Goal: Task Accomplishment & Management: Manage account settings

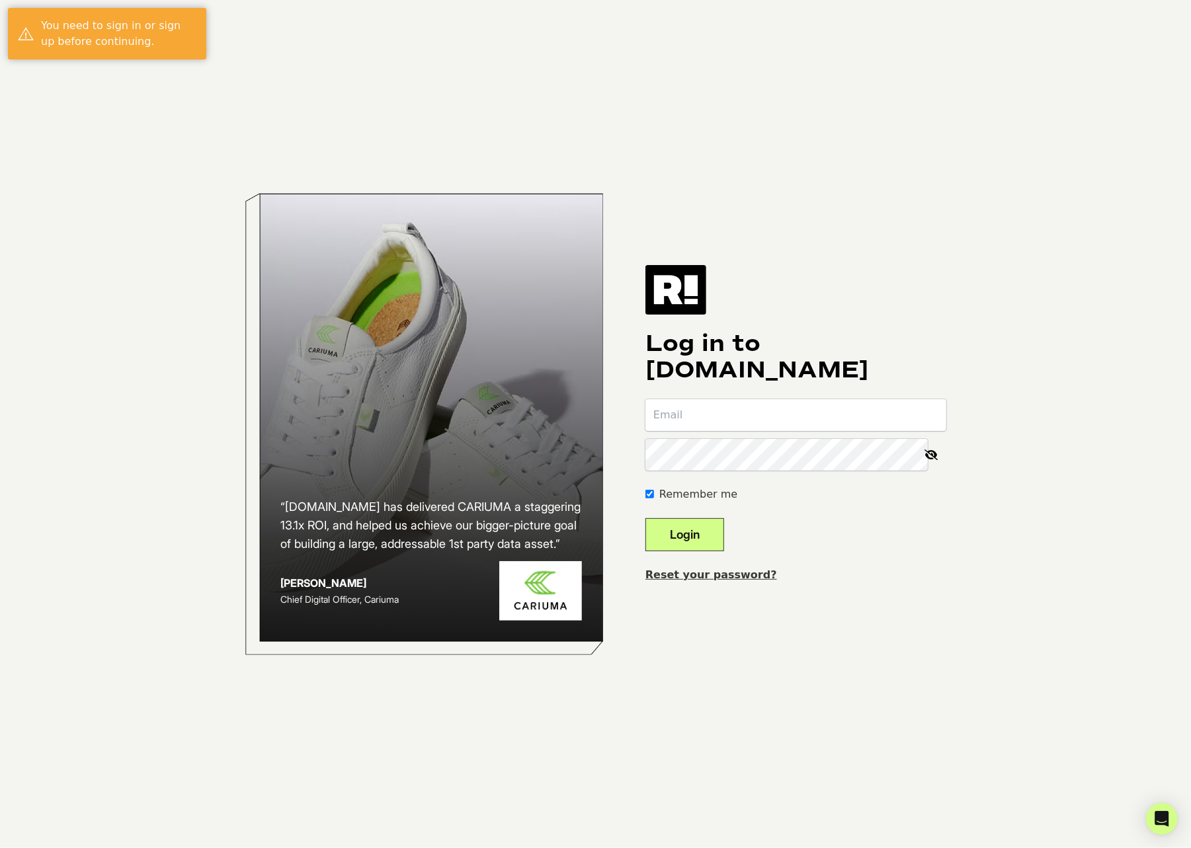
type input "[PERSON_NAME][EMAIL_ADDRESS][DOMAIN_NAME]"
drag, startPoint x: 707, startPoint y: 617, endPoint x: 700, endPoint y: 572, distance: 45.4
click at [706, 615] on div "“[DOMAIN_NAME] has delivered CARIUMA a staggering 13.1x ROI, and helped us achi…" at bounding box center [596, 424] width 754 height 848
click at [699, 524] on button "Login" at bounding box center [684, 534] width 79 height 33
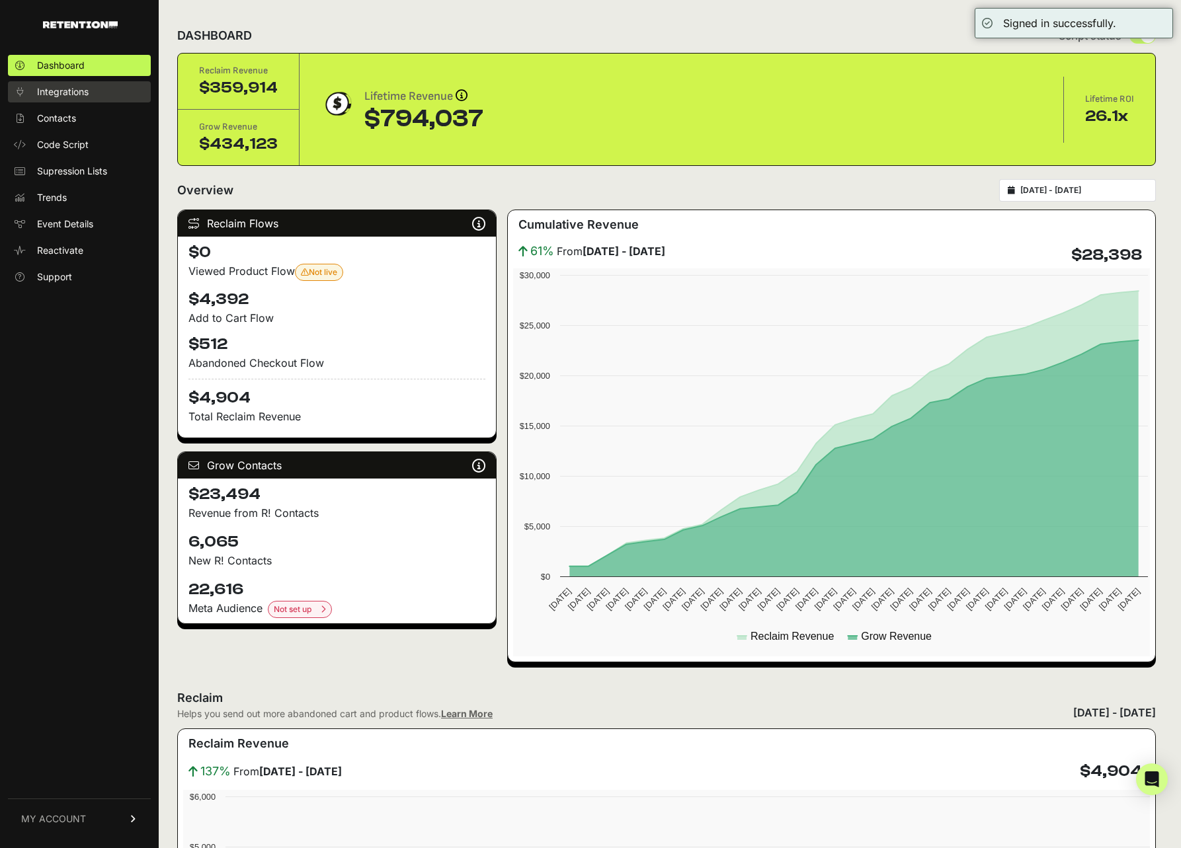
click at [70, 93] on span "Integrations" at bounding box center [63, 91] width 52 height 13
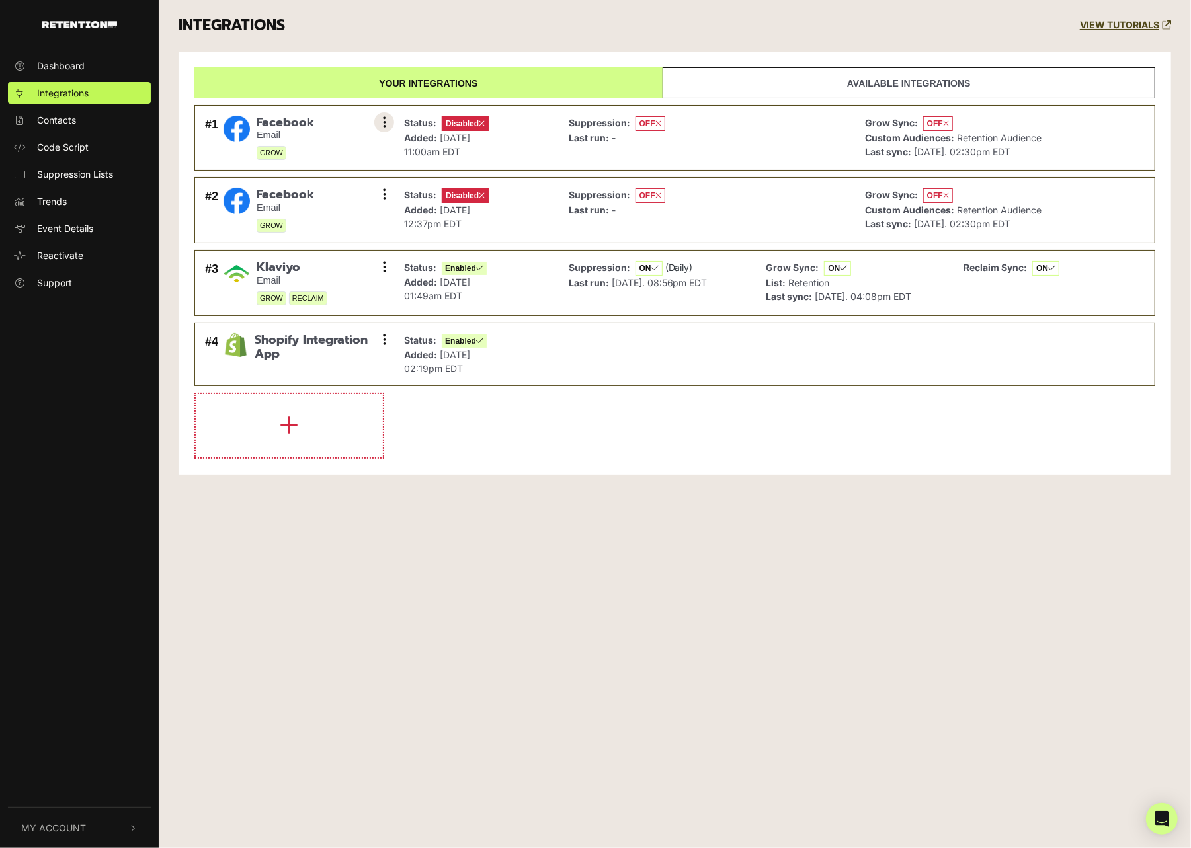
click at [383, 118] on icon at bounding box center [384, 122] width 3 height 13
click at [309, 124] on link "Settings" at bounding box center [304, 123] width 126 height 29
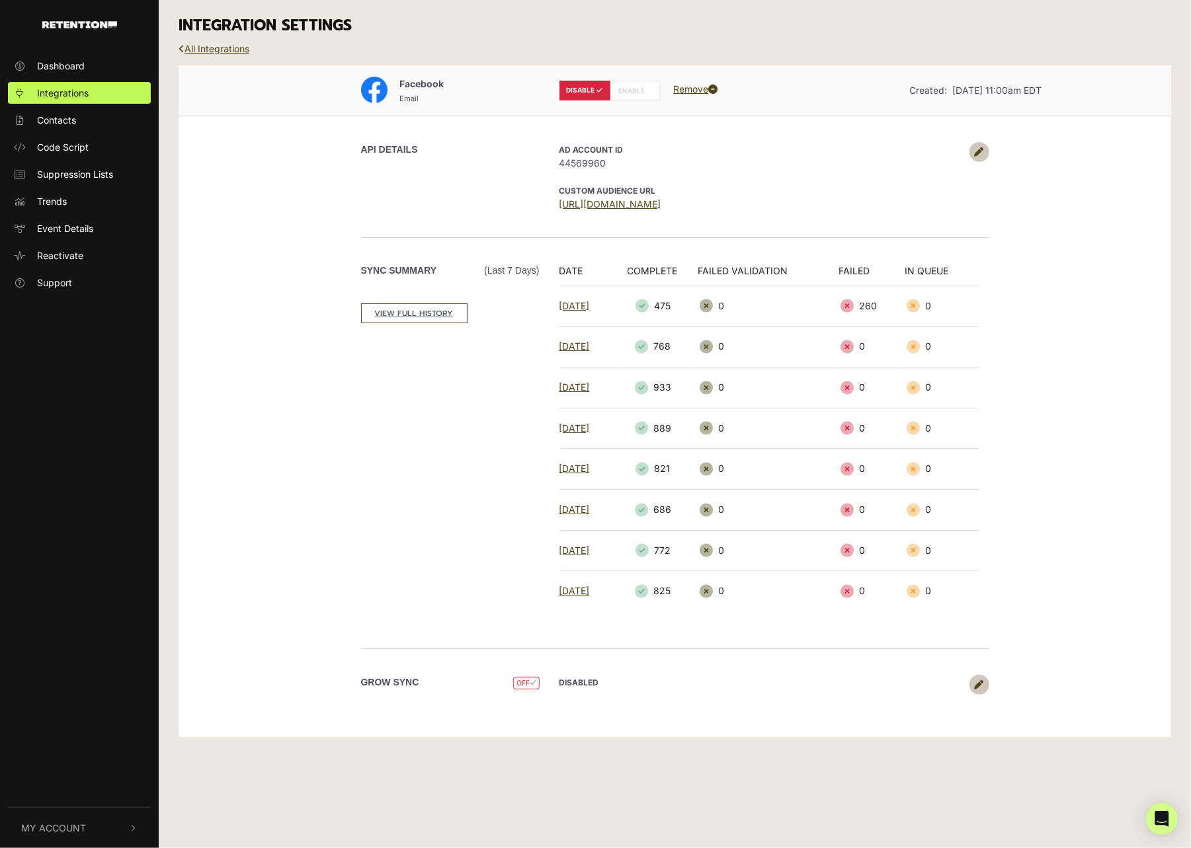
click at [976, 154] on icon at bounding box center [978, 151] width 9 height 9
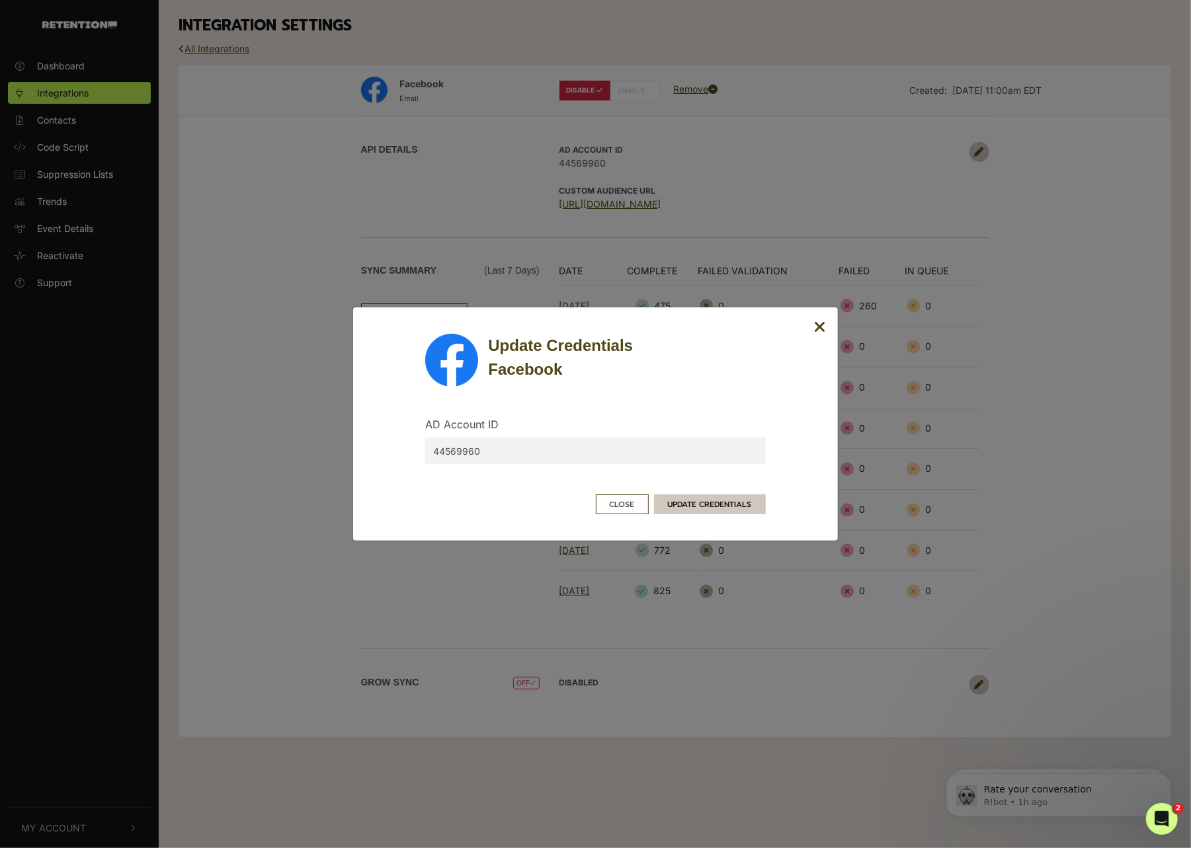
click at [688, 506] on button "UPDATE CREDENTIALS" at bounding box center [710, 504] width 112 height 20
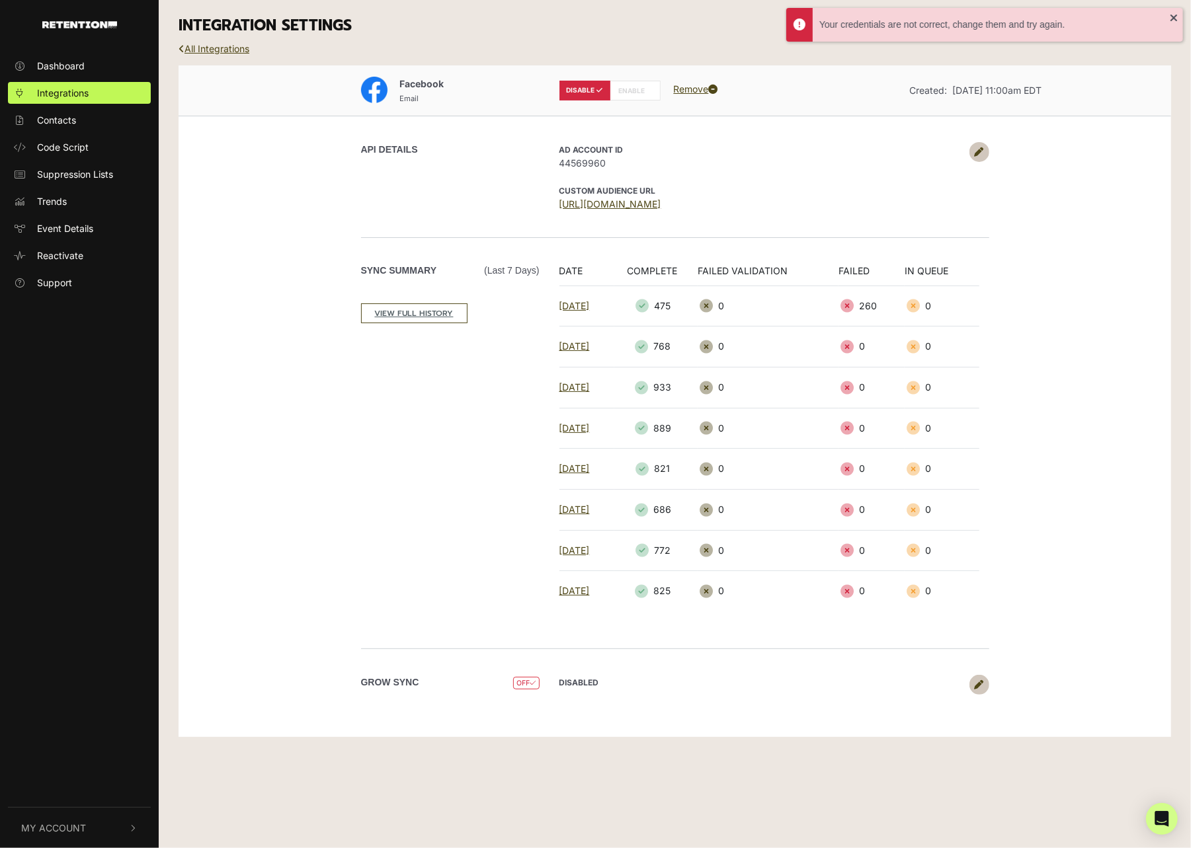
click at [978, 155] on icon at bounding box center [978, 151] width 9 height 9
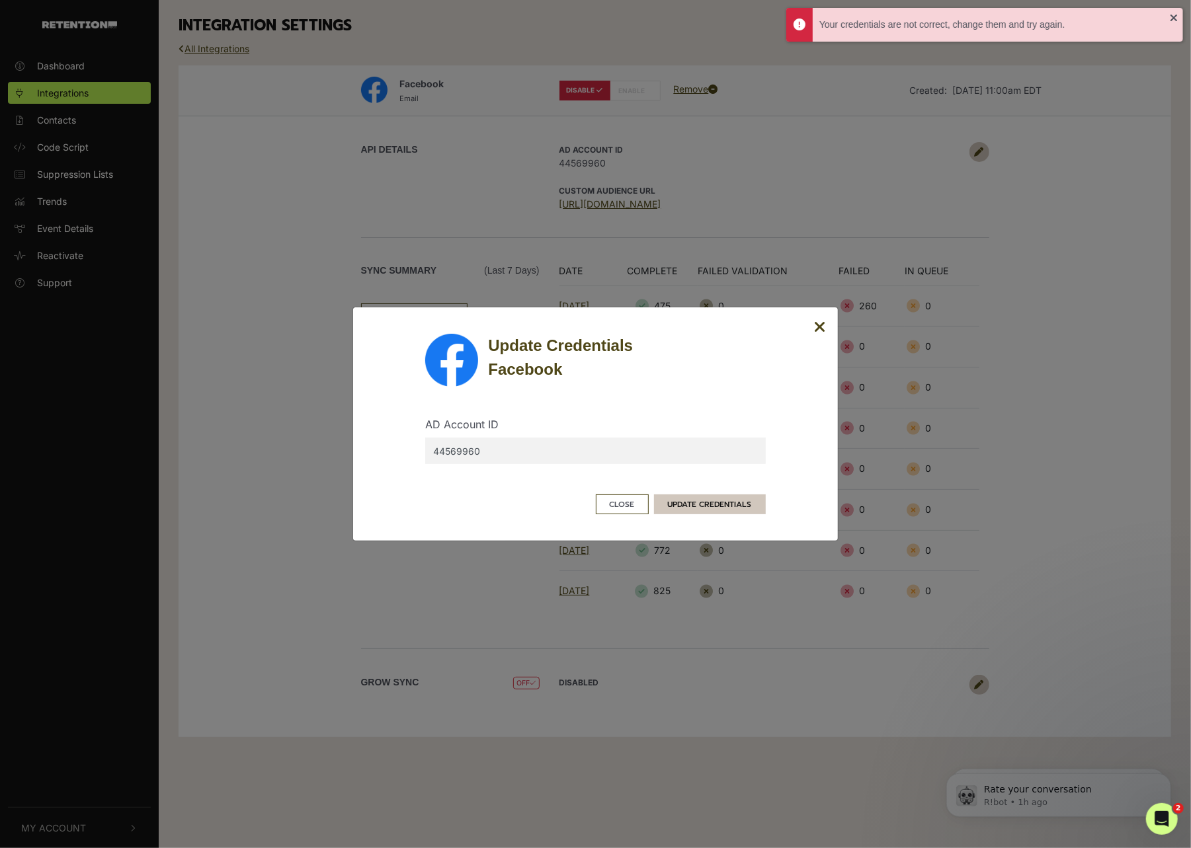
click at [681, 502] on button "UPDATE CREDENTIALS" at bounding box center [710, 504] width 112 height 20
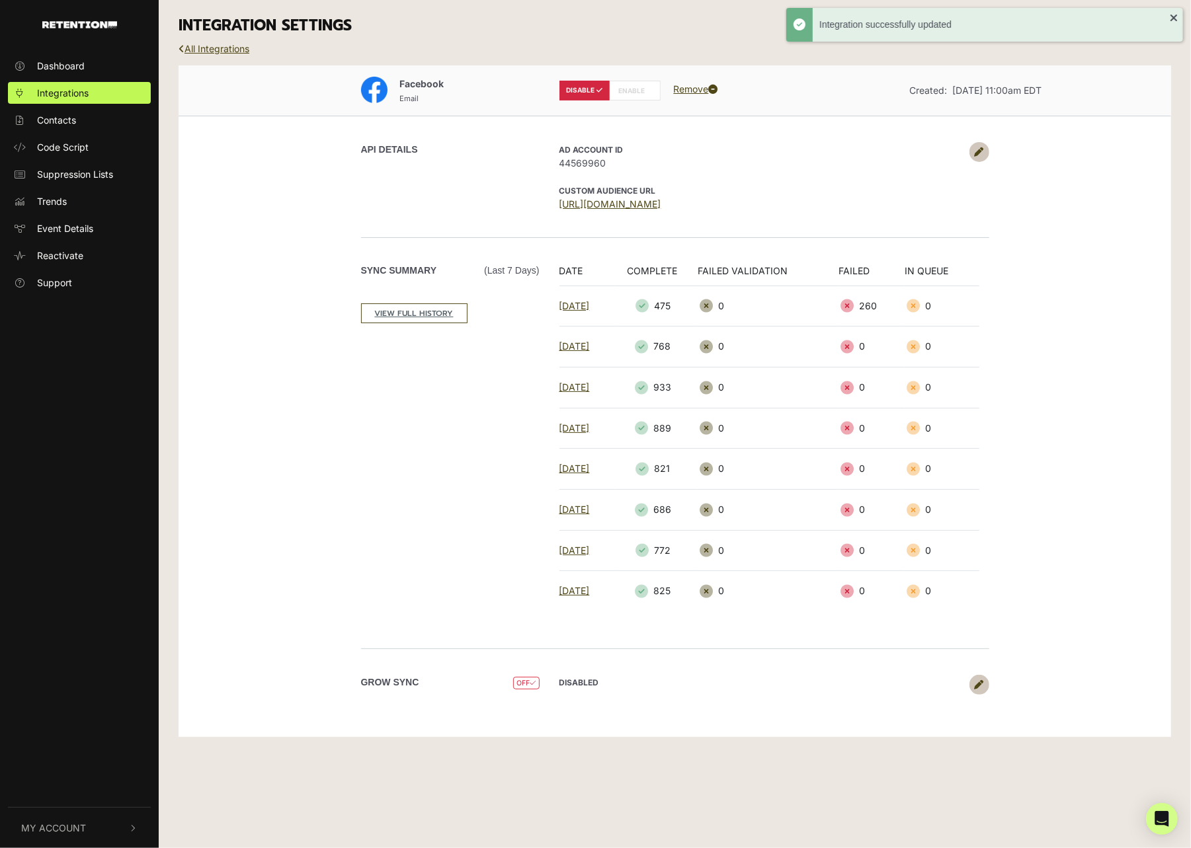
click at [635, 87] on label "ENABLE" at bounding box center [634, 91] width 51 height 20
radio input "false"
radio input "true"
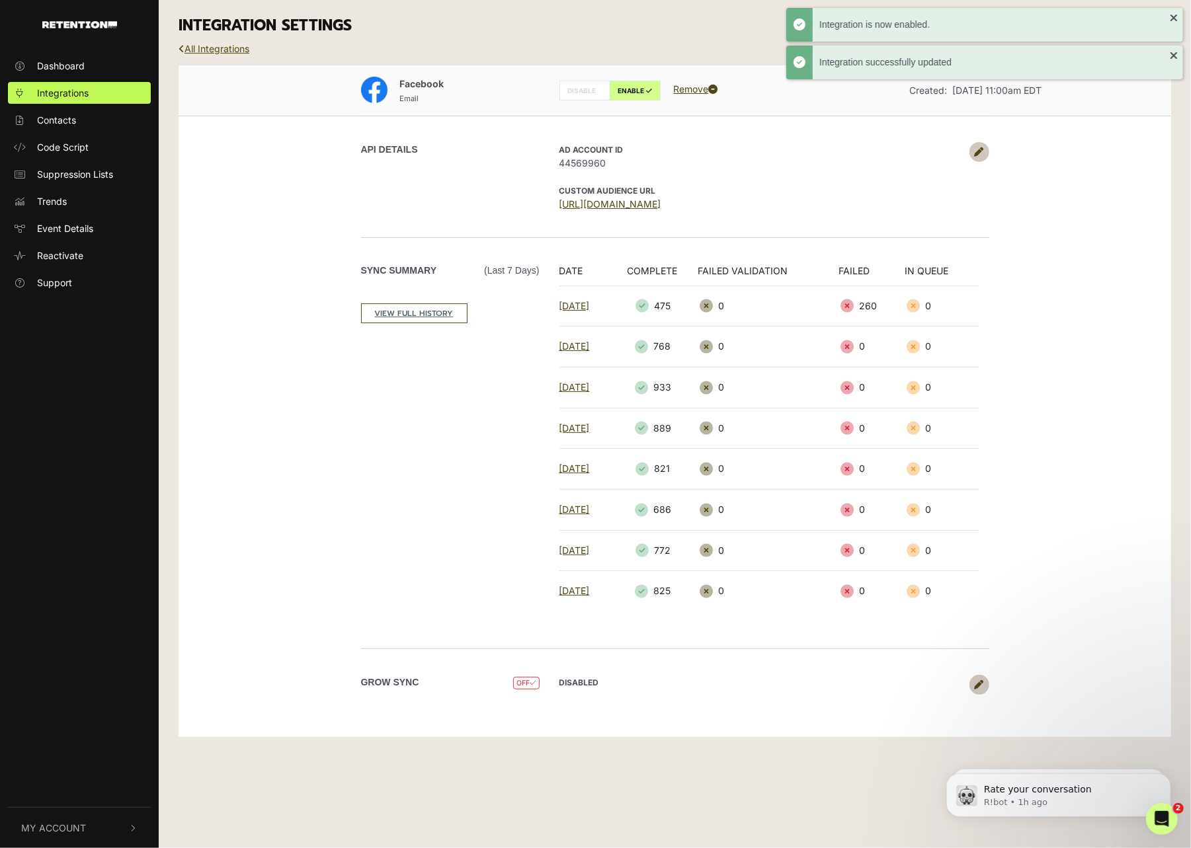
click at [192, 46] on link "All Integrations" at bounding box center [213, 48] width 71 height 11
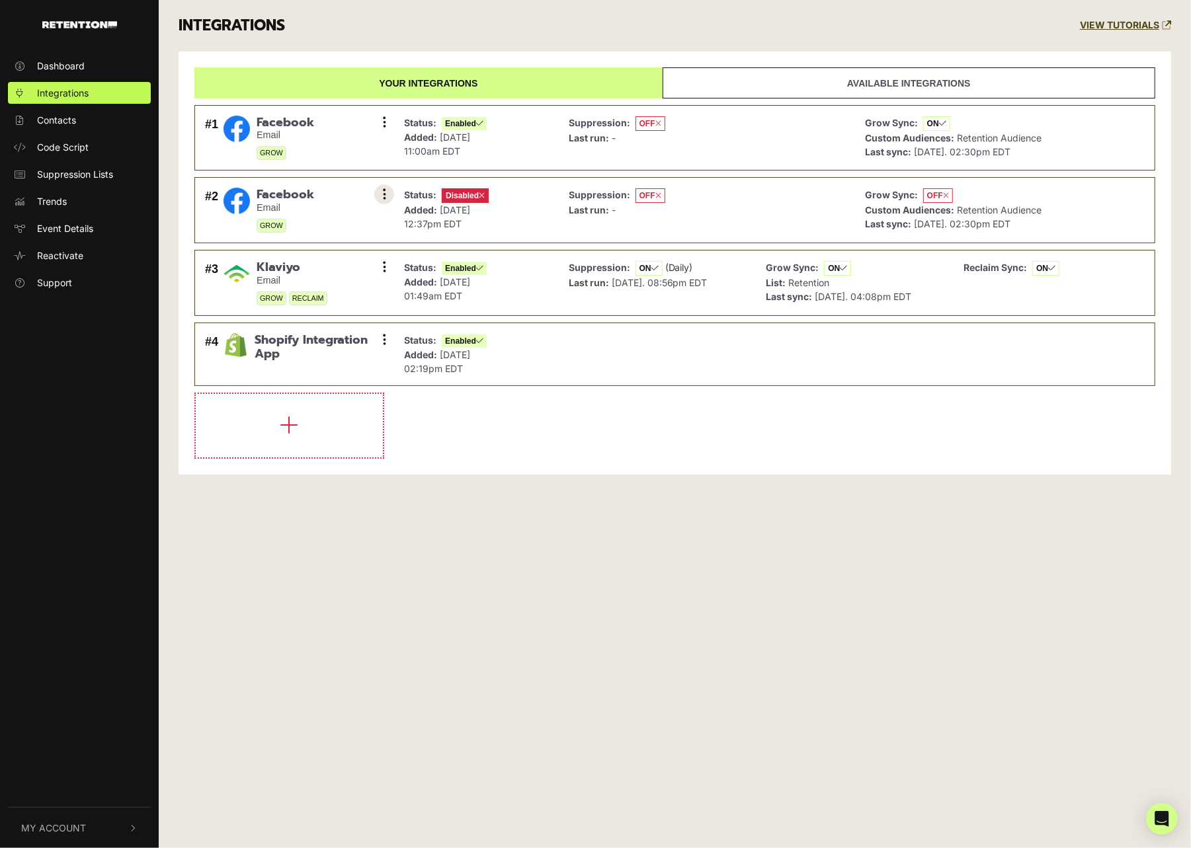
click at [389, 193] on button at bounding box center [384, 194] width 20 height 20
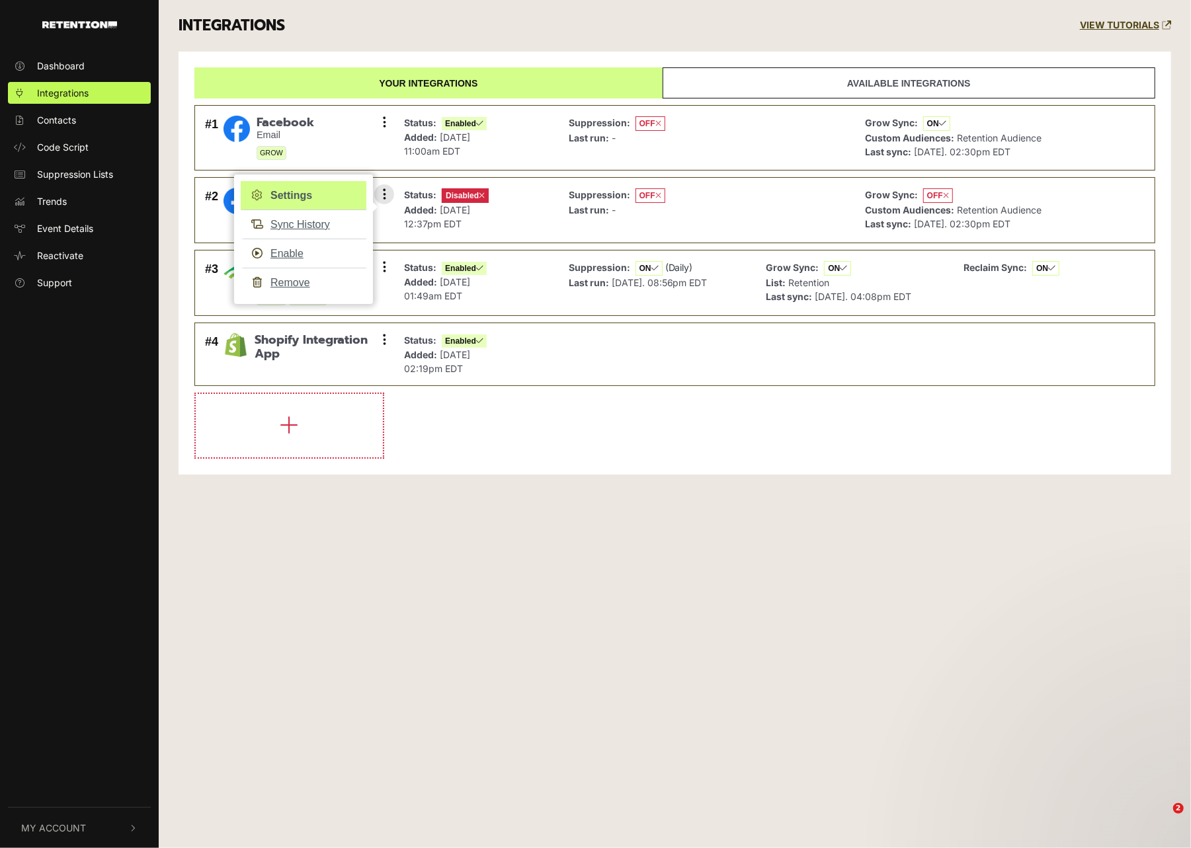
click at [297, 193] on link "Settings" at bounding box center [304, 195] width 126 height 29
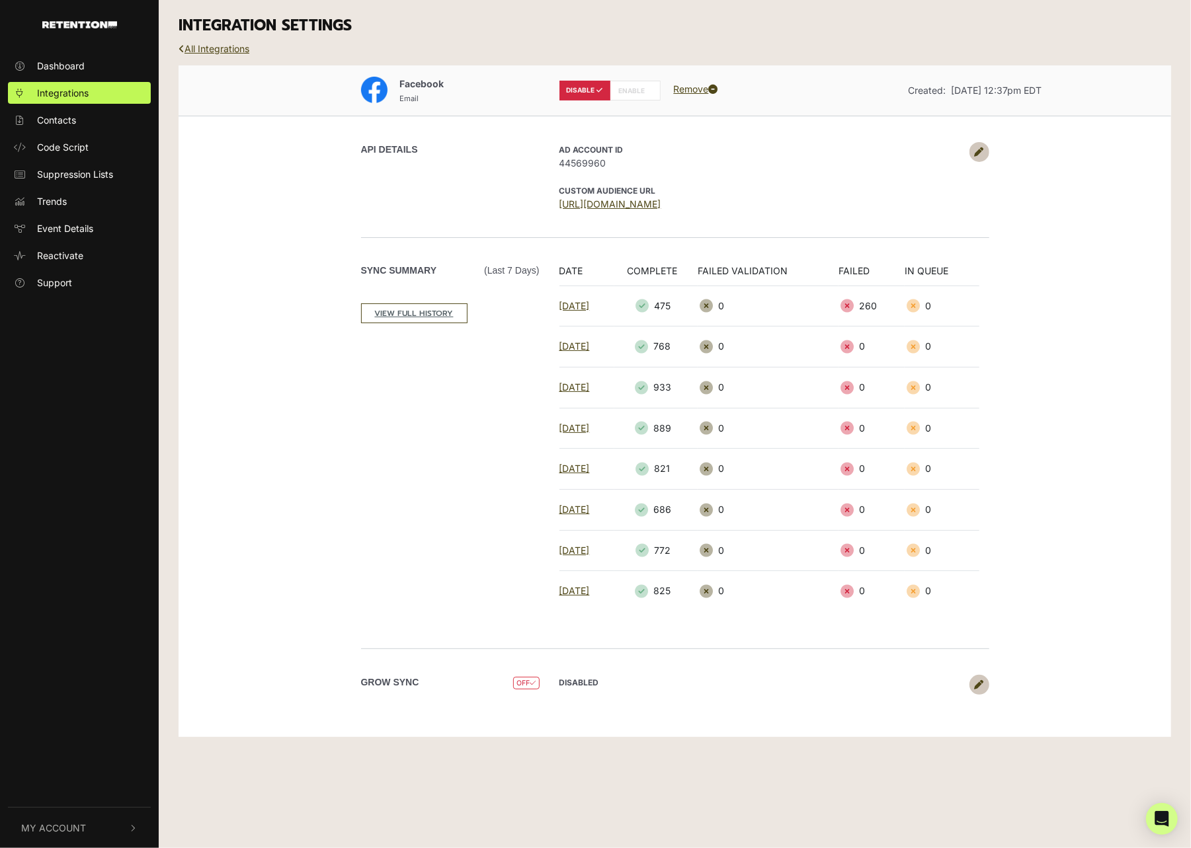
click at [976, 136] on div "API DETAILS AD Account ID 44569960 CUSTOM AUDIENCE URL [URL][DOMAIN_NAME]" at bounding box center [675, 177] width 754 height 122
click at [980, 146] on link at bounding box center [979, 152] width 20 height 20
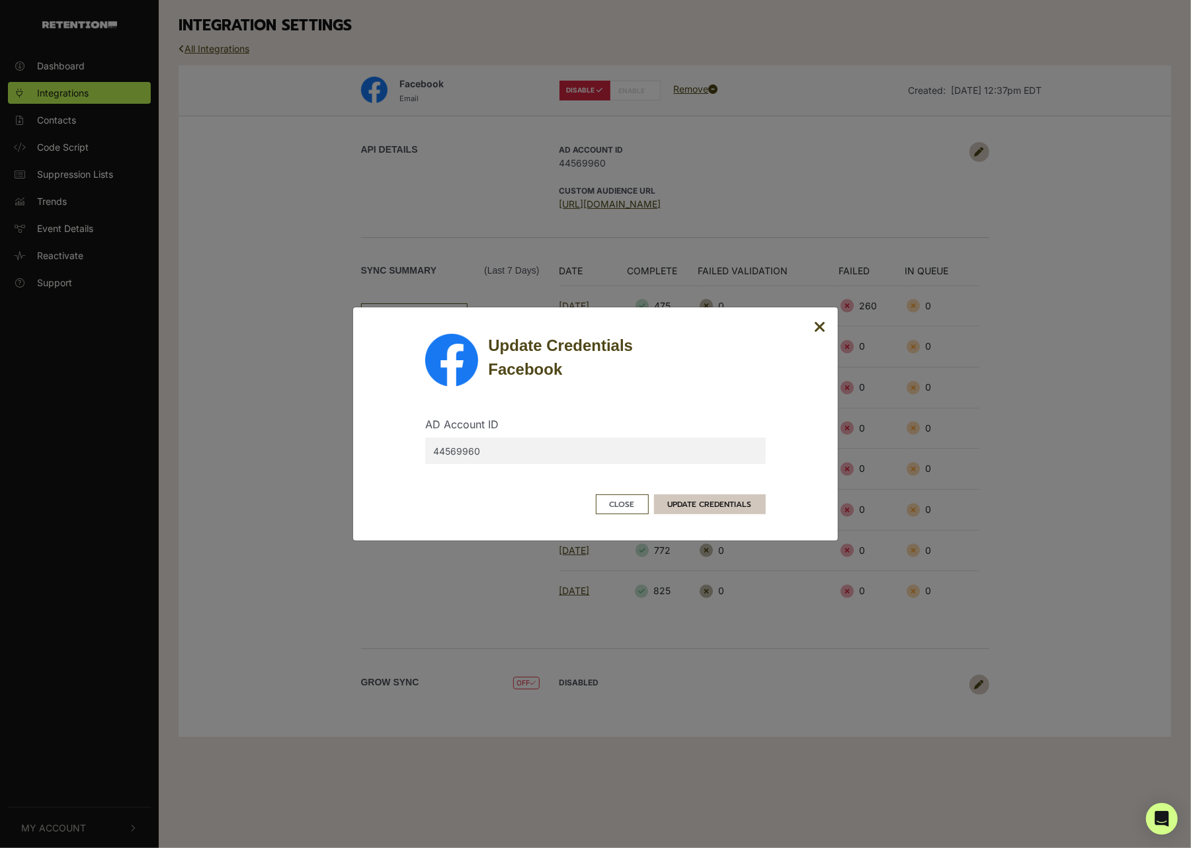
click at [701, 498] on button "UPDATE CREDENTIALS" at bounding box center [710, 504] width 112 height 20
click at [694, 508] on button "UPDATE CREDENTIALS" at bounding box center [710, 504] width 112 height 20
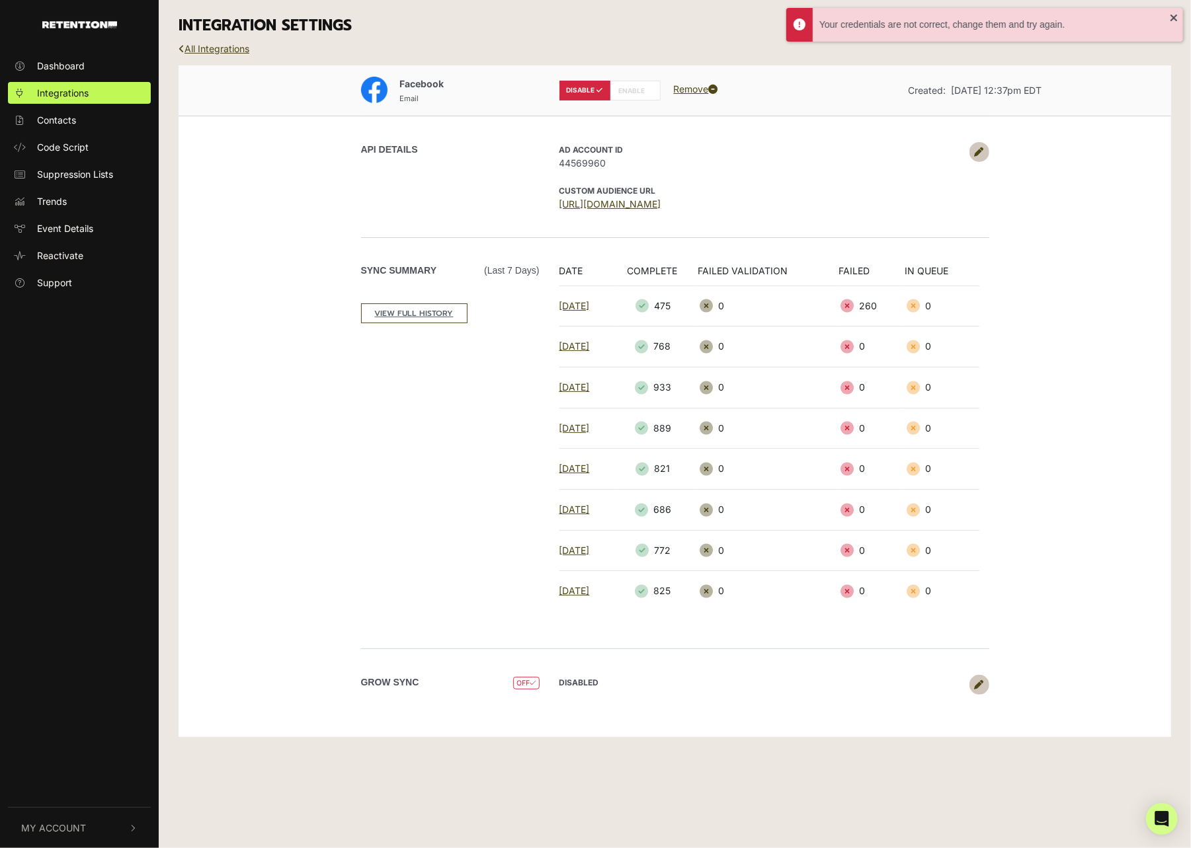
click at [980, 149] on icon at bounding box center [978, 151] width 9 height 9
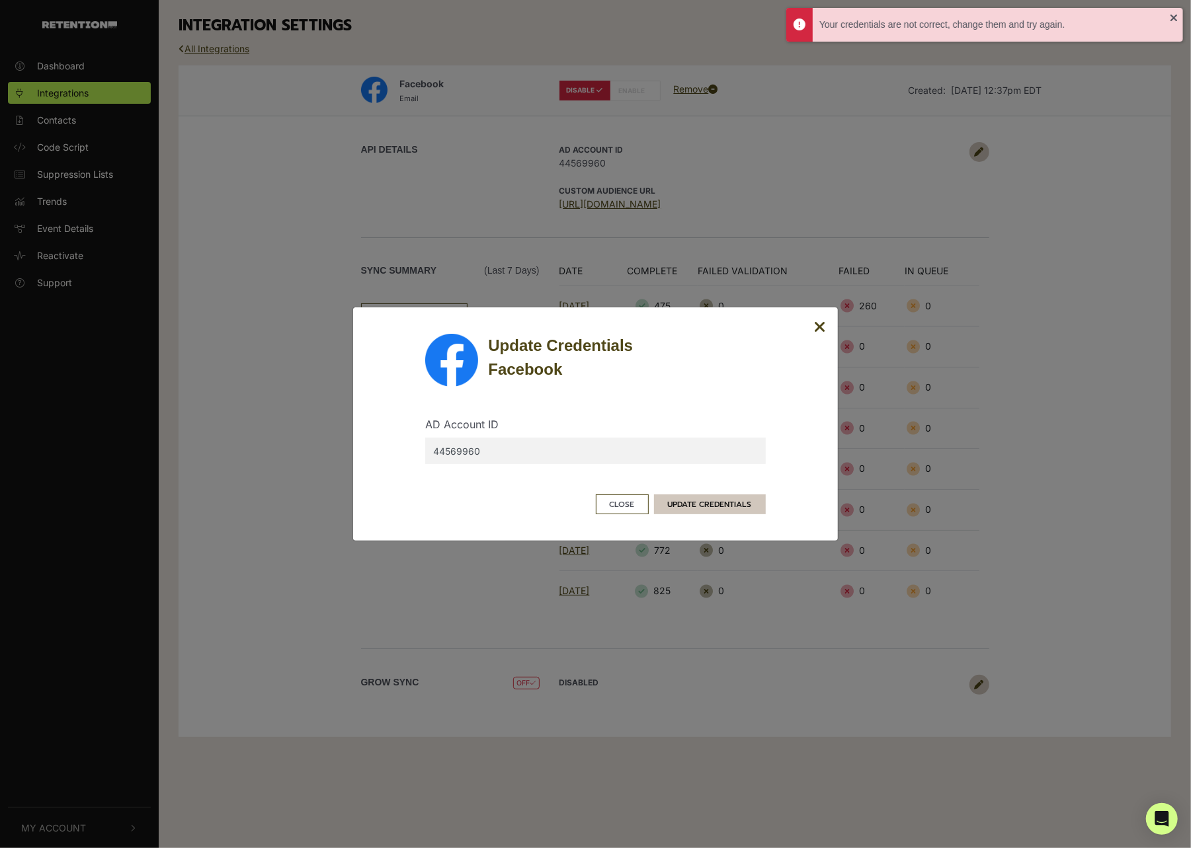
click at [666, 501] on button "UPDATE CREDENTIALS" at bounding box center [710, 504] width 112 height 20
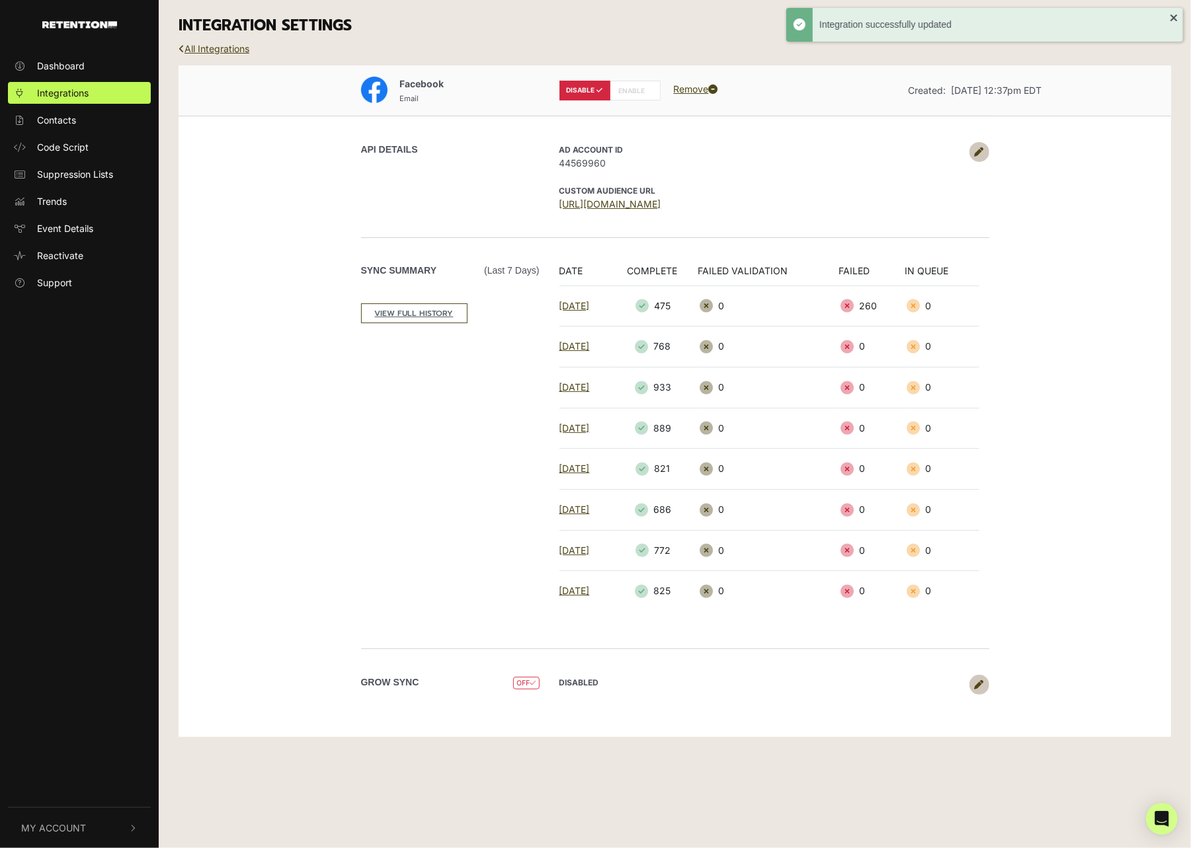
click at [605, 93] on label "DISABLE" at bounding box center [584, 91] width 51 height 20
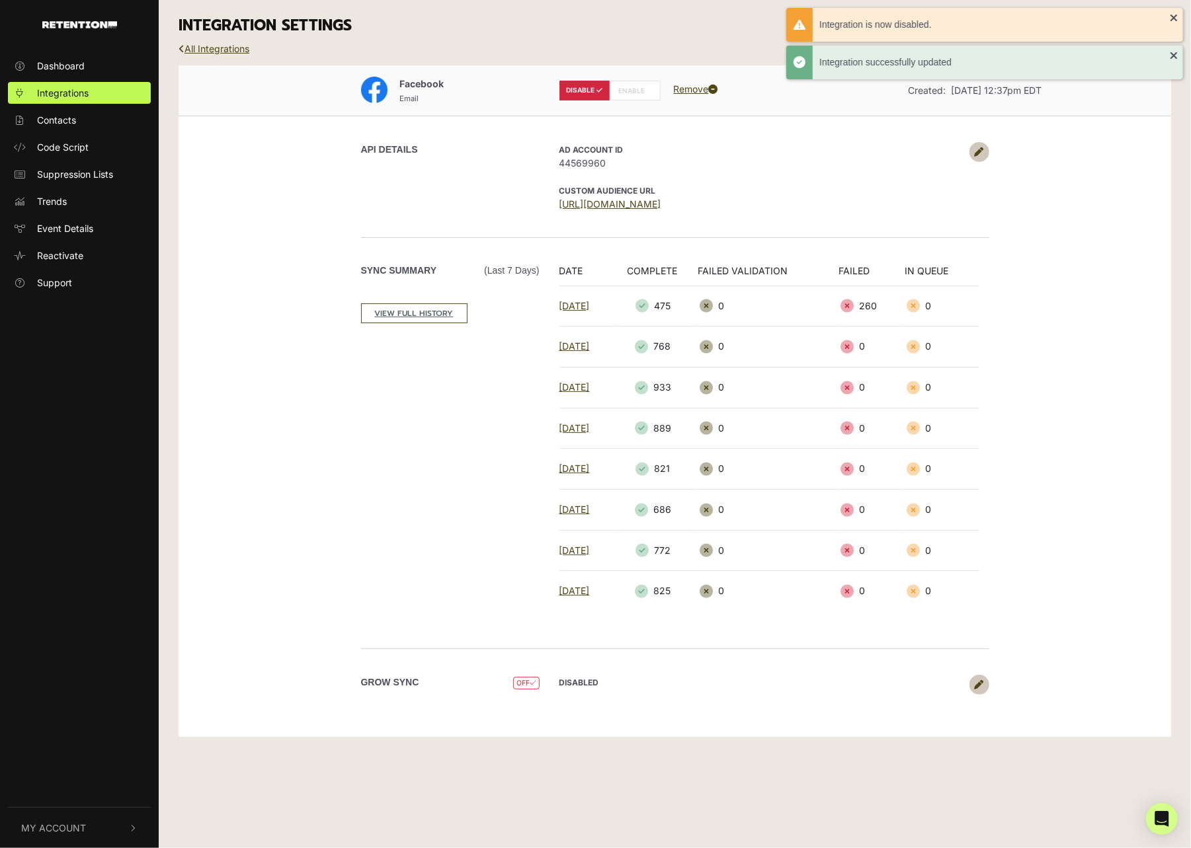
click at [633, 92] on label "ENABLE" at bounding box center [634, 91] width 51 height 20
radio input "false"
radio input "true"
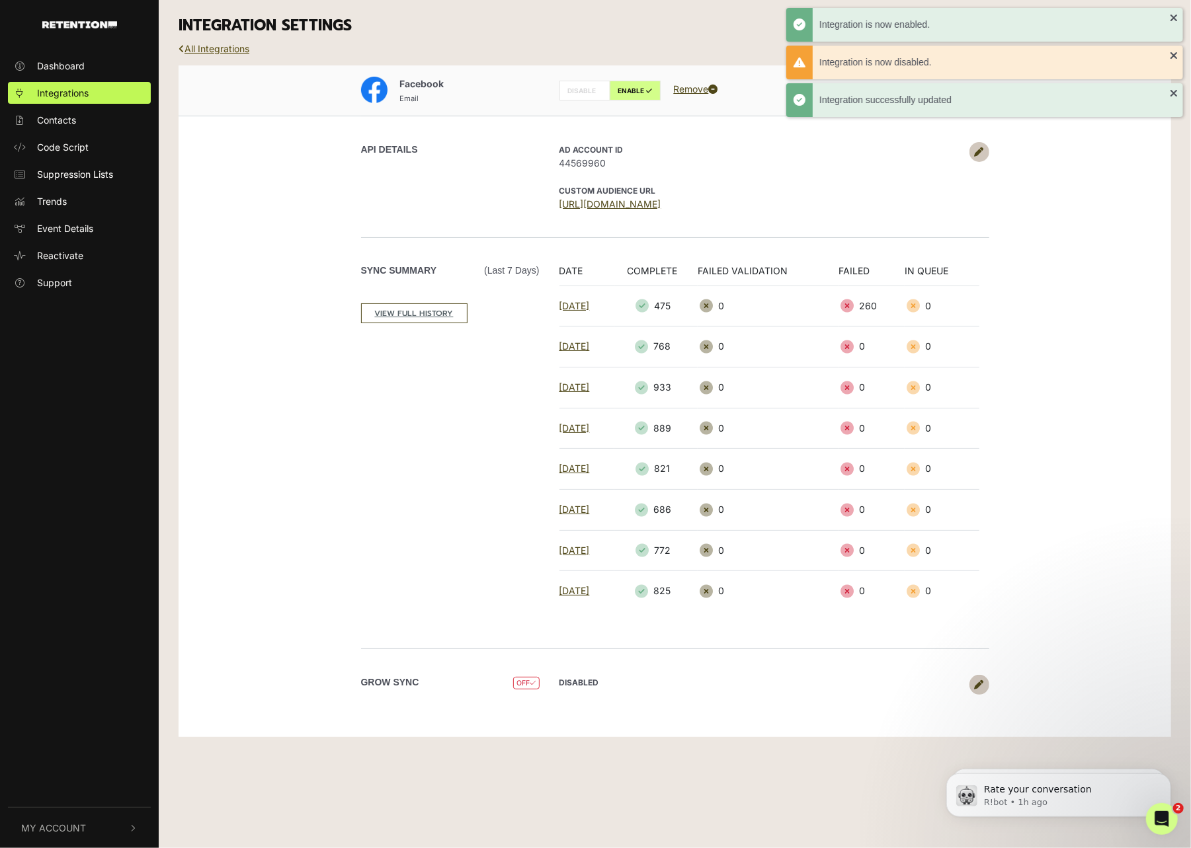
click at [209, 48] on link "All Integrations" at bounding box center [213, 48] width 71 height 11
